Goal: Information Seeking & Learning: Check status

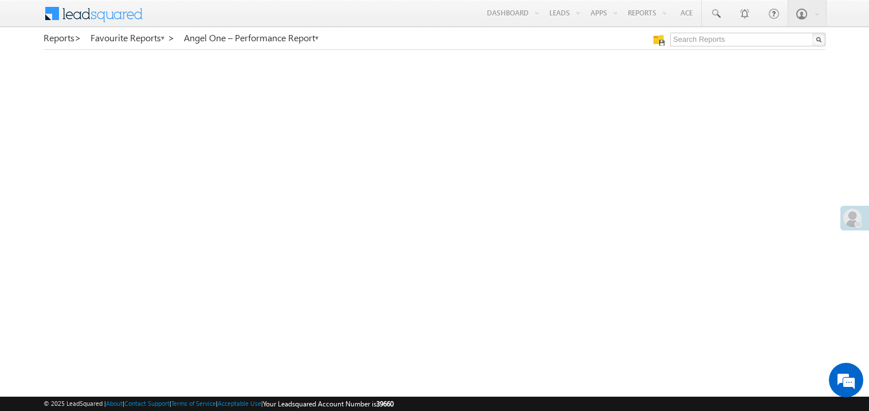
click at [851, 212] on span at bounding box center [852, 217] width 18 height 18
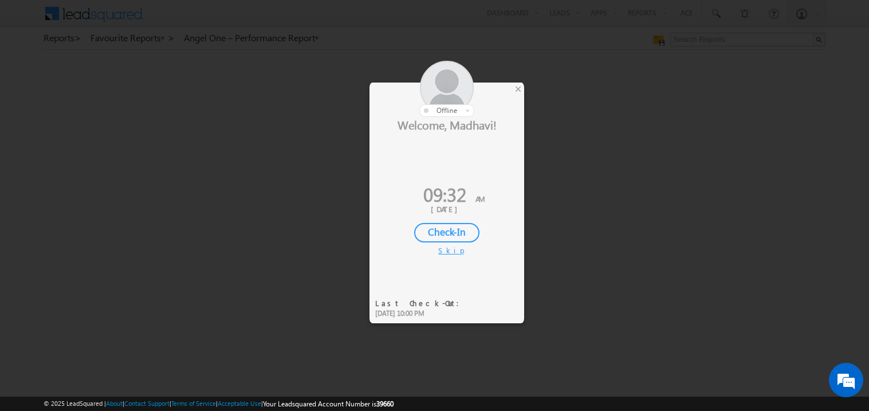
click at [441, 230] on div "Check-In" at bounding box center [446, 232] width 65 height 19
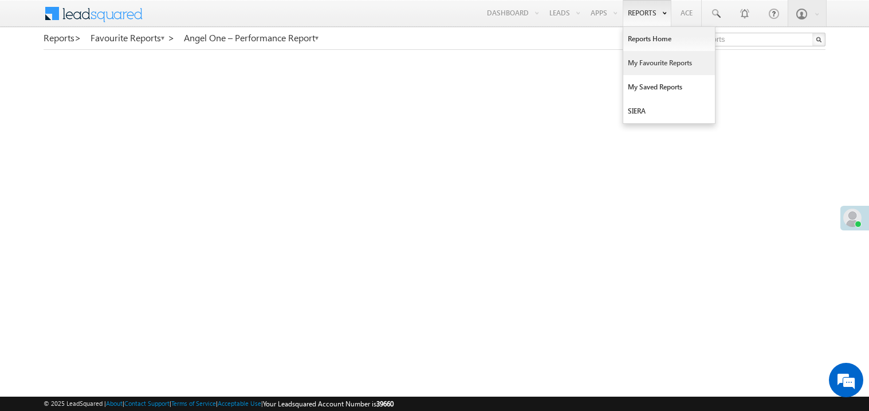
click at [637, 63] on link "My Favourite Reports" at bounding box center [669, 63] width 92 height 24
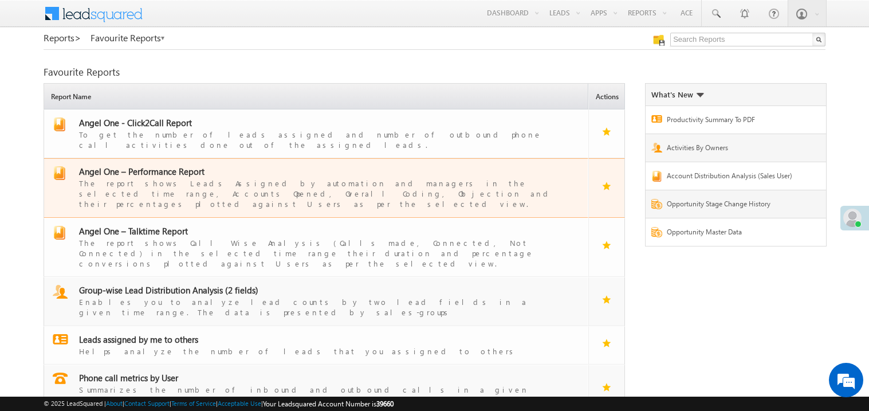
click at [159, 165] on span "Angel One – Performance Report" at bounding box center [141, 170] width 125 height 11
